Goal: Transaction & Acquisition: Purchase product/service

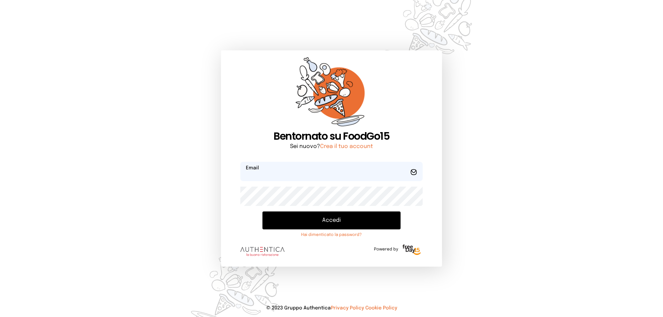
type input "**********"
click at [328, 222] on button "Accedi" at bounding box center [331, 221] width 138 height 18
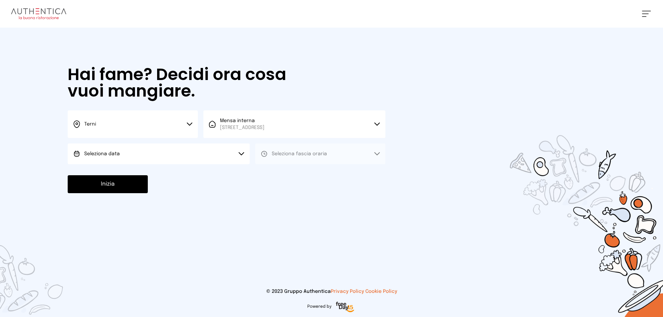
click at [156, 156] on button "Seleziona data" at bounding box center [159, 154] width 182 height 21
click at [157, 172] on li "[DATE], [DATE]" at bounding box center [159, 173] width 182 height 18
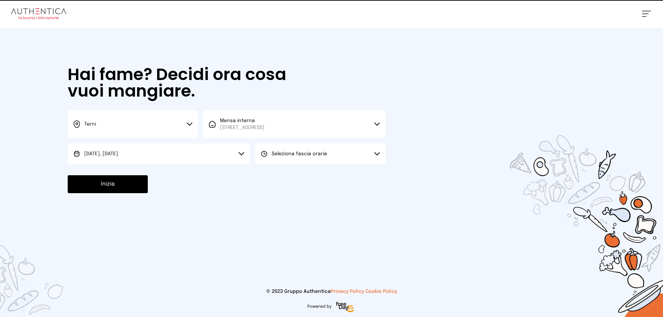
click at [280, 153] on span "Seleziona fascia oraria" at bounding box center [299, 154] width 55 height 5
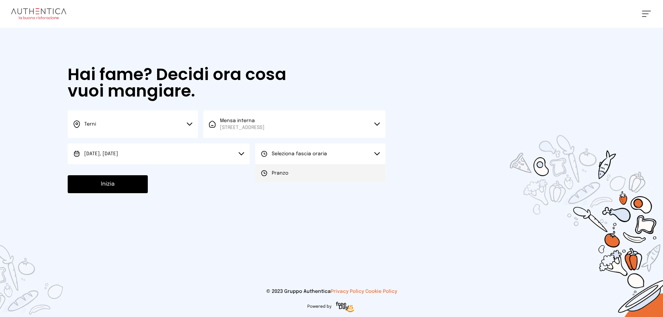
click at [292, 177] on li "Pranzo" at bounding box center [320, 173] width 130 height 18
click at [119, 185] on button "Inizia" at bounding box center [108, 184] width 80 height 18
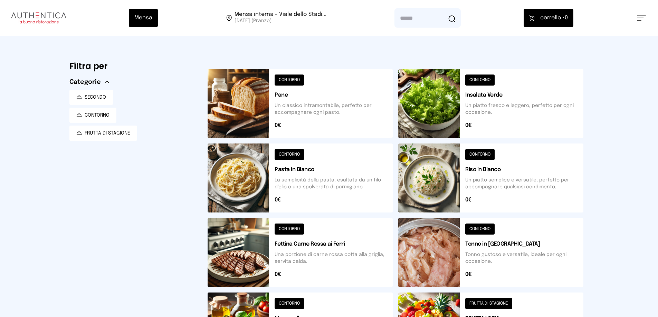
click at [436, 101] on button at bounding box center [490, 103] width 185 height 69
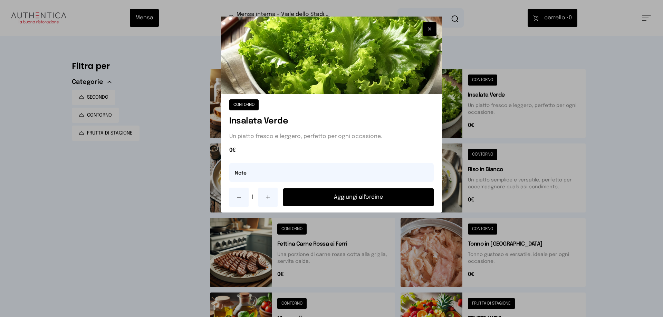
click at [348, 200] on button "Aggiungi all'ordine" at bounding box center [358, 197] width 151 height 18
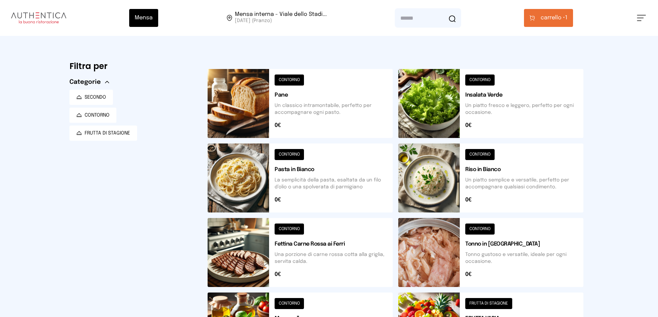
click at [434, 265] on button at bounding box center [490, 252] width 185 height 69
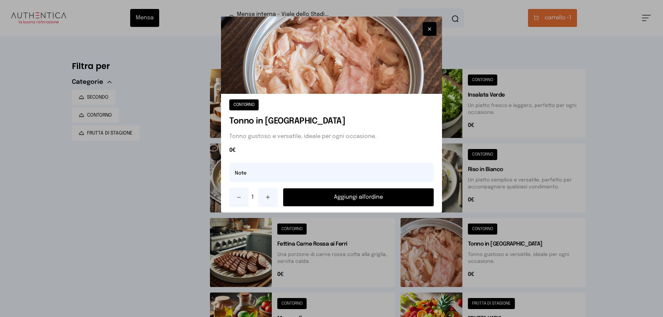
click at [273, 197] on button at bounding box center [267, 197] width 19 height 19
click at [339, 198] on button "Aggiungi all'ordine" at bounding box center [358, 197] width 151 height 18
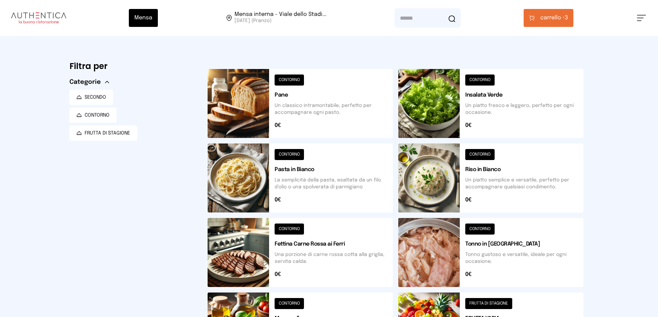
click at [261, 111] on button at bounding box center [299, 103] width 185 height 69
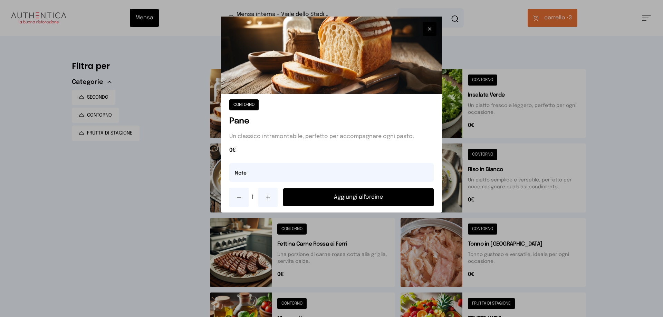
click at [389, 197] on button "Aggiungi all'ordine" at bounding box center [358, 197] width 151 height 18
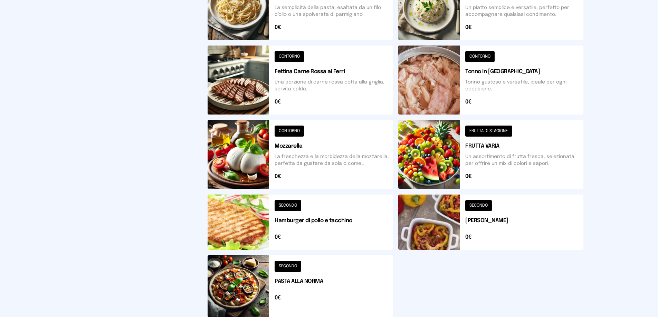
scroll to position [207, 0]
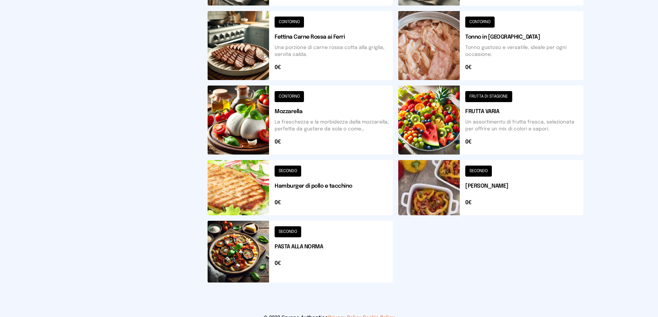
click at [411, 120] on button at bounding box center [490, 120] width 185 height 69
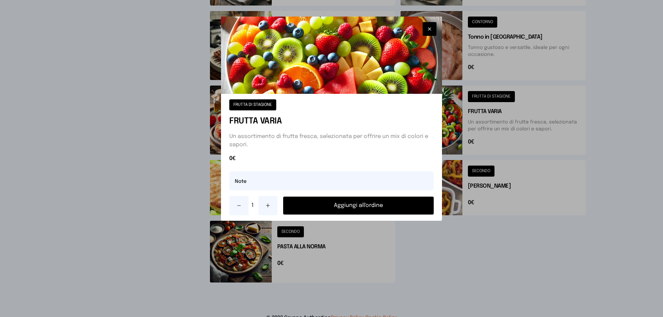
click at [270, 207] on icon at bounding box center [268, 206] width 6 height 6
click at [257, 185] on input "text" at bounding box center [331, 180] width 204 height 19
type input "**********"
click at [371, 205] on button "Aggiungi all'ordine" at bounding box center [358, 206] width 151 height 18
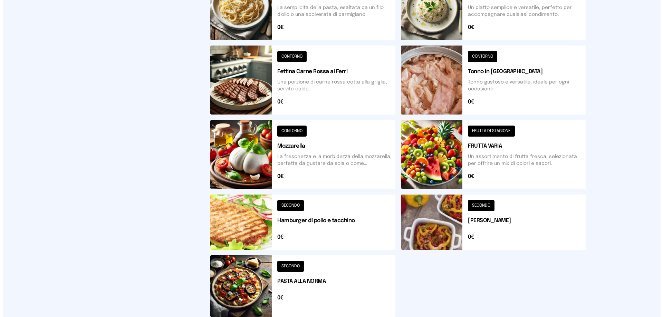
scroll to position [0, 0]
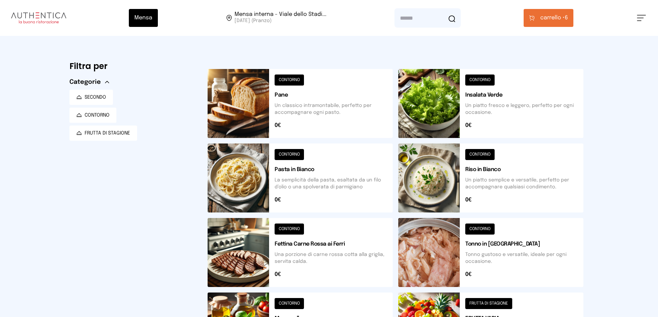
click at [546, 20] on span "carrello •" at bounding box center [552, 18] width 25 height 8
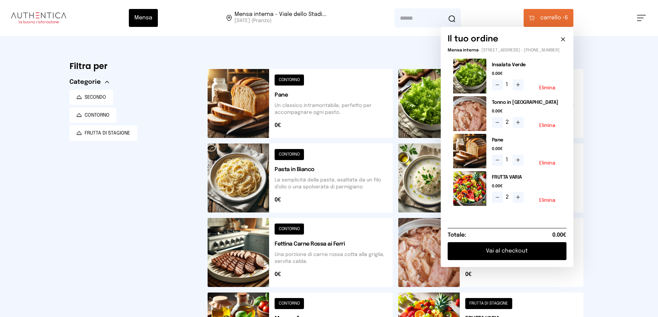
click at [517, 258] on button "Vai al checkout" at bounding box center [506, 251] width 119 height 18
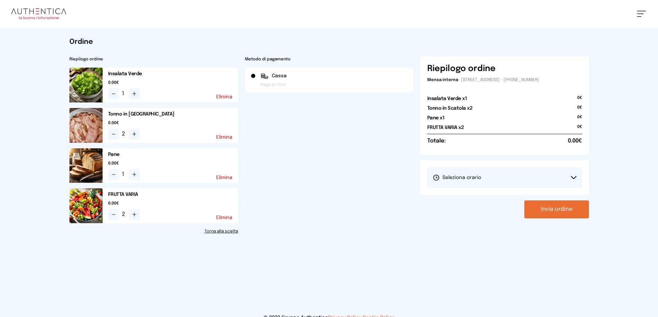
click at [481, 178] on button "Seleziona orario" at bounding box center [504, 177] width 155 height 21
click at [479, 197] on span "1° Turno (13:00 - 15:00)" at bounding box center [459, 197] width 52 height 7
drag, startPoint x: 559, startPoint y: 209, endPoint x: 540, endPoint y: 189, distance: 27.8
click at [559, 208] on button "Invia ordine" at bounding box center [556, 210] width 65 height 18
